Goal: Task Accomplishment & Management: Complete application form

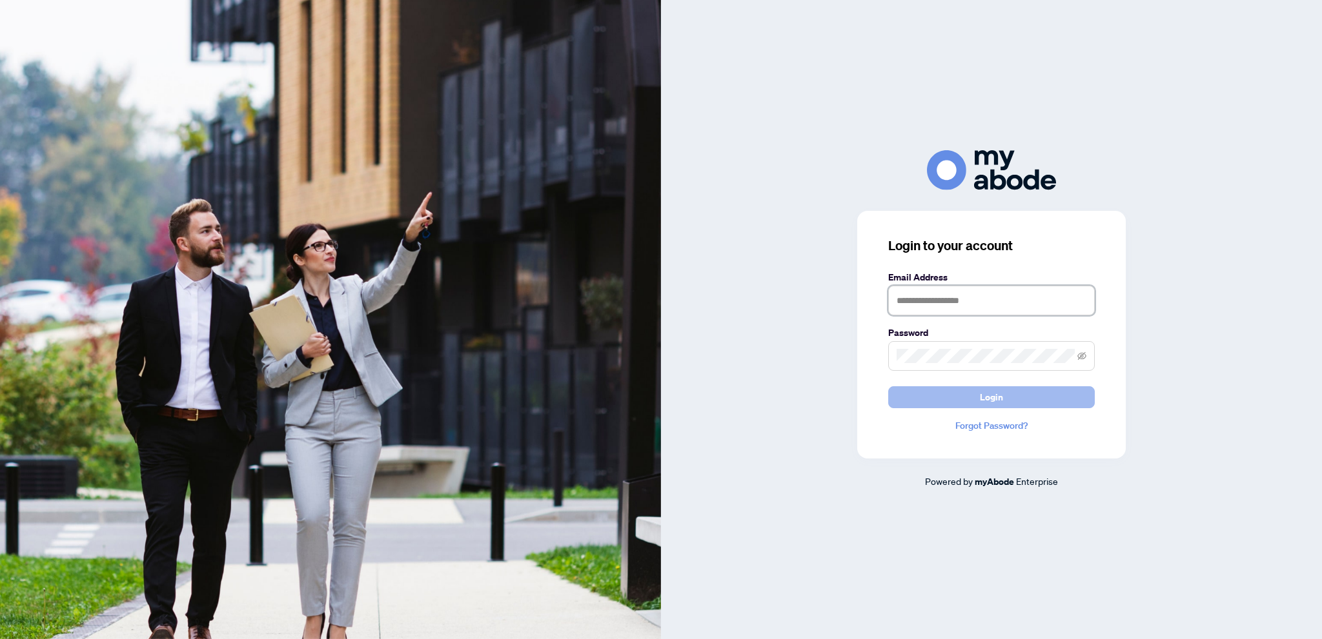
type input "**********"
click at [989, 400] on span "Login" at bounding box center [991, 397] width 23 height 21
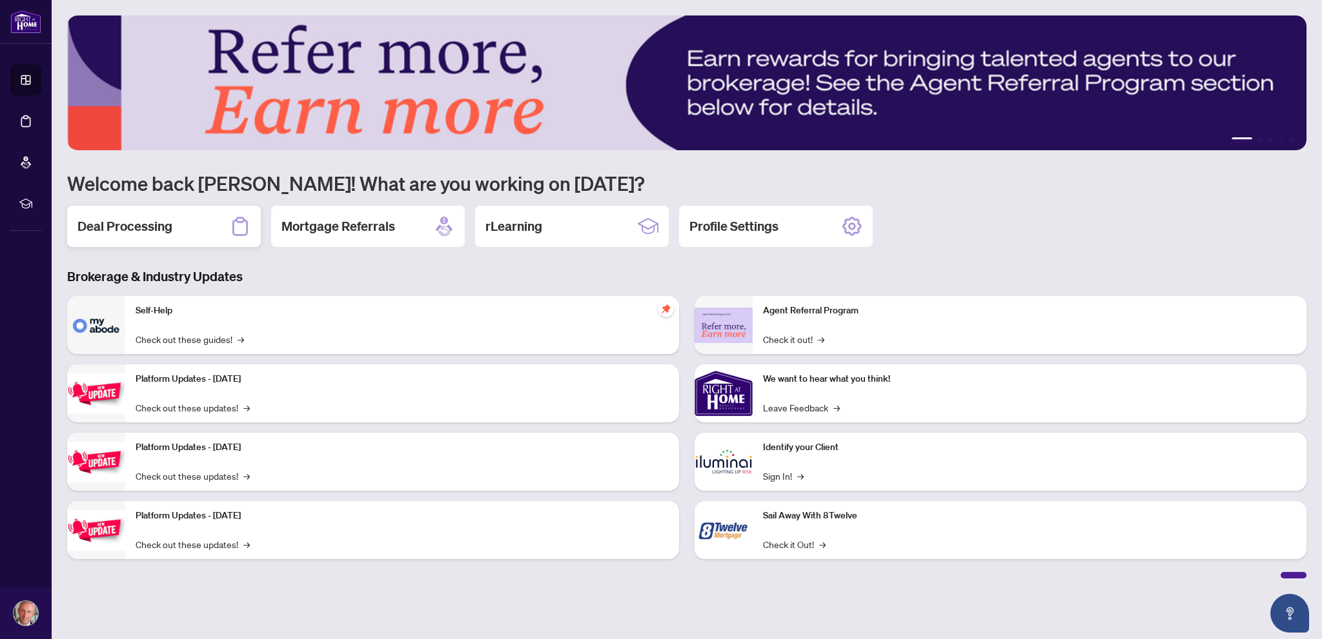
click at [207, 228] on div "Deal Processing" at bounding box center [164, 226] width 194 height 41
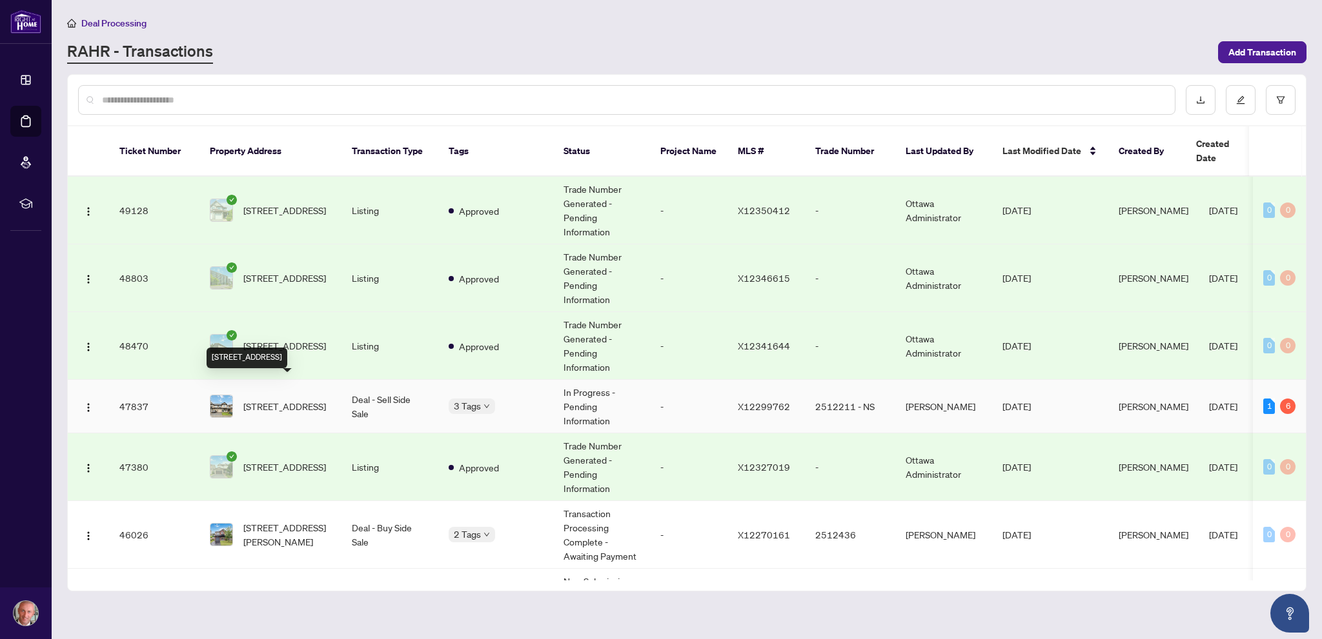
click at [294, 399] on span "[STREET_ADDRESS]" at bounding box center [284, 406] width 83 height 14
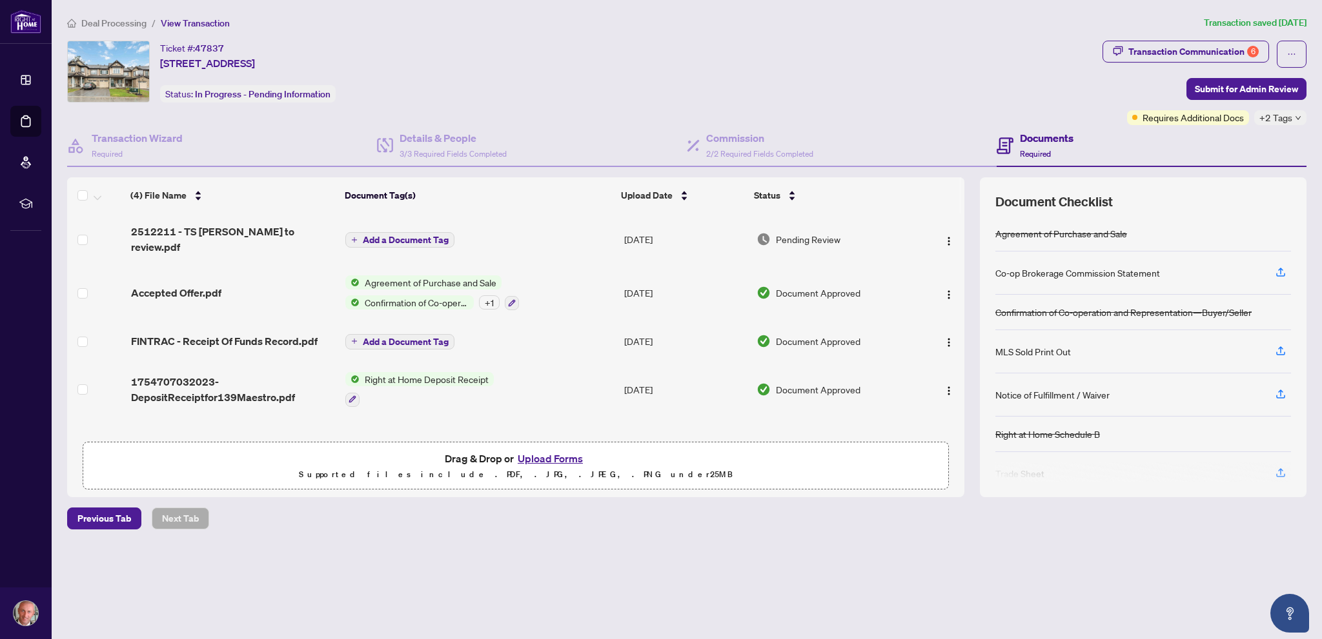
click at [559, 454] on button "Upload Forms" at bounding box center [550, 458] width 73 height 17
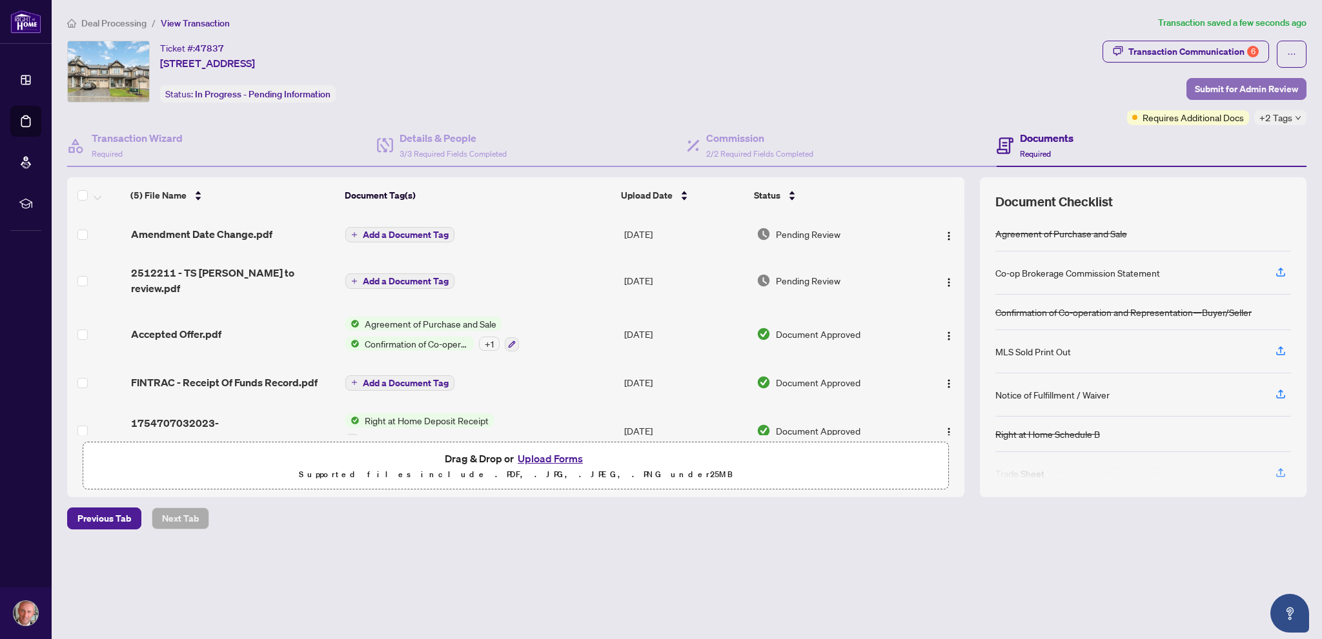
click at [1243, 92] on span "Submit for Admin Review" at bounding box center [1245, 89] width 103 height 21
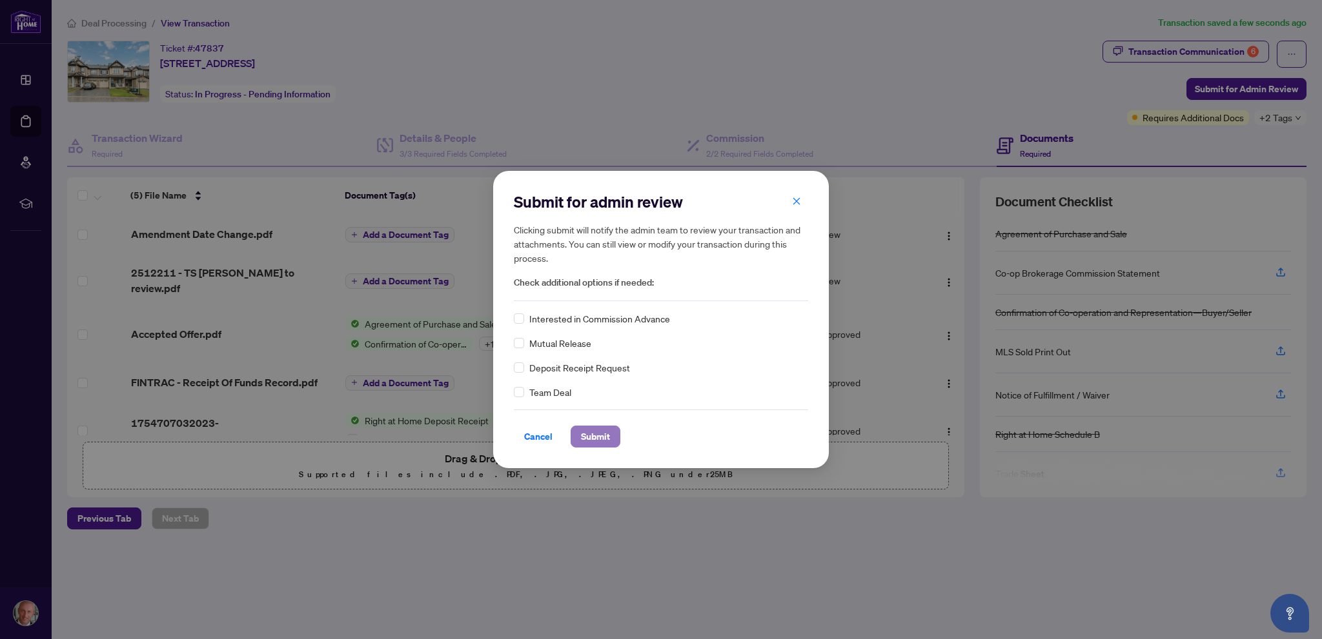
click at [604, 432] on span "Submit" at bounding box center [595, 437] width 29 height 21
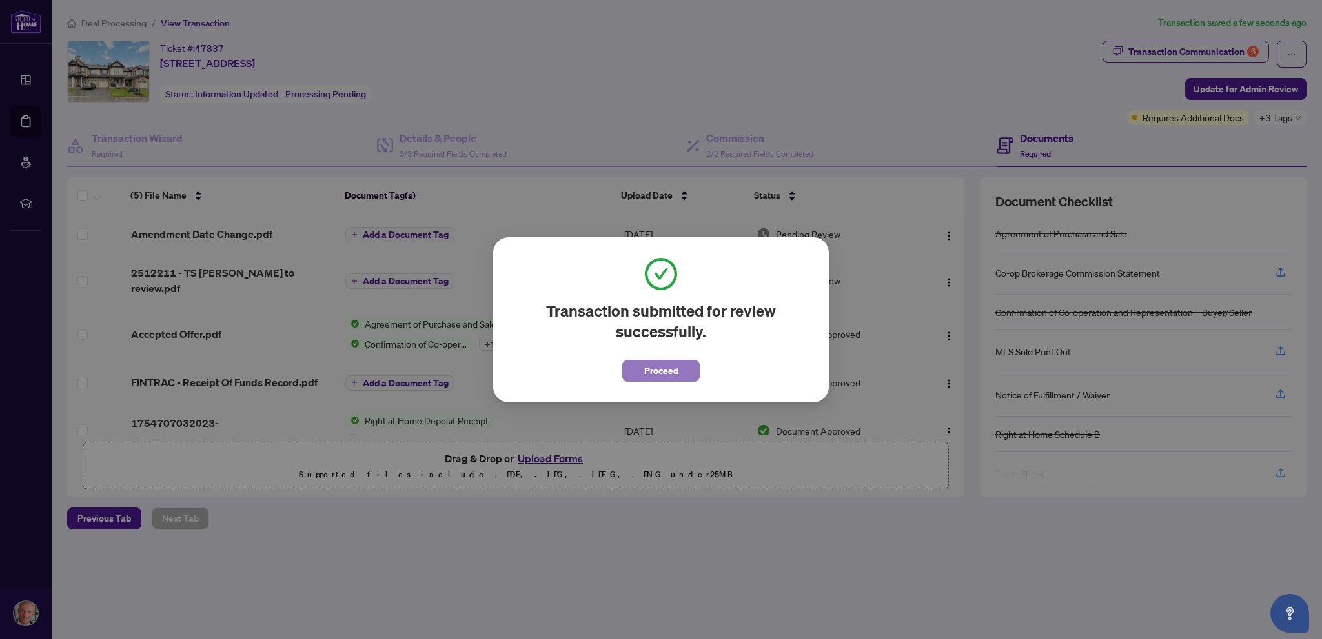
click at [663, 372] on span "Proceed" at bounding box center [661, 371] width 34 height 21
